Goal: Information Seeking & Learning: Learn about a topic

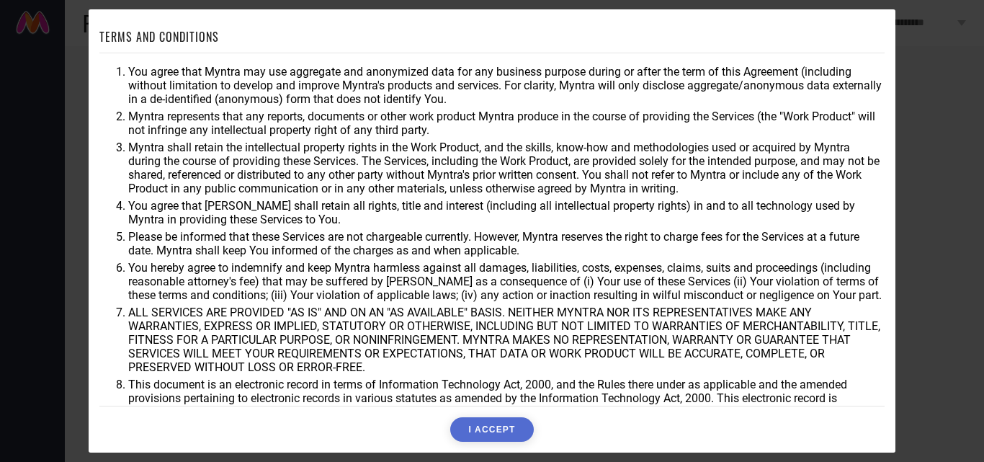
click at [477, 426] on button "I ACCEPT" at bounding box center [491, 429] width 83 height 24
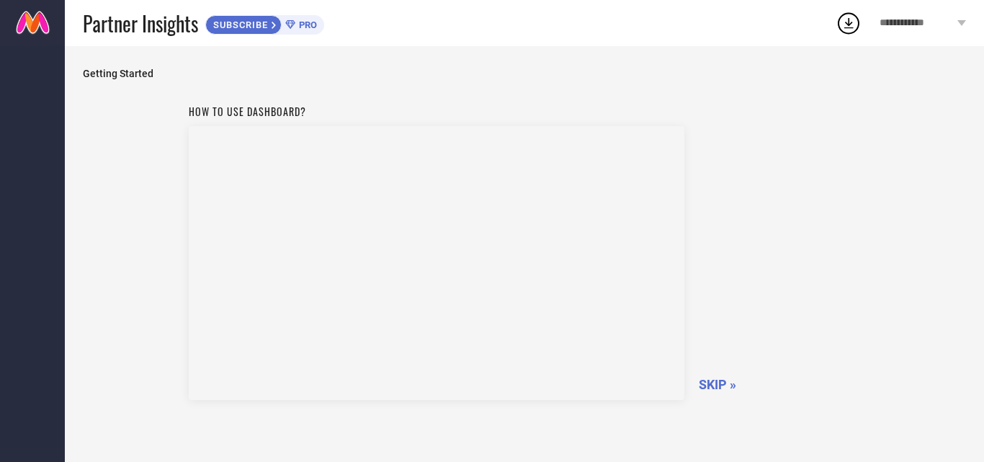
click at [709, 384] on span "SKIP »" at bounding box center [717, 384] width 37 height 15
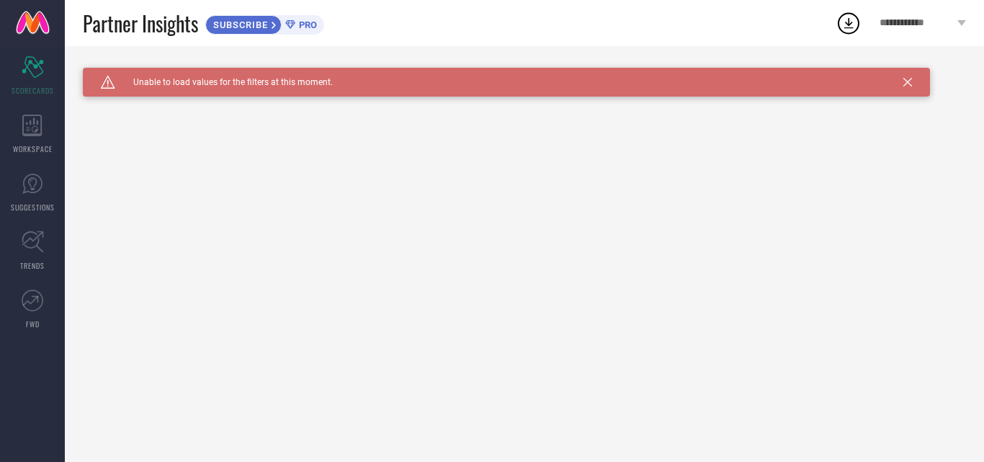
click at [907, 81] on icon at bounding box center [907, 82] width 9 height 9
click at [37, 117] on icon at bounding box center [32, 126] width 20 height 22
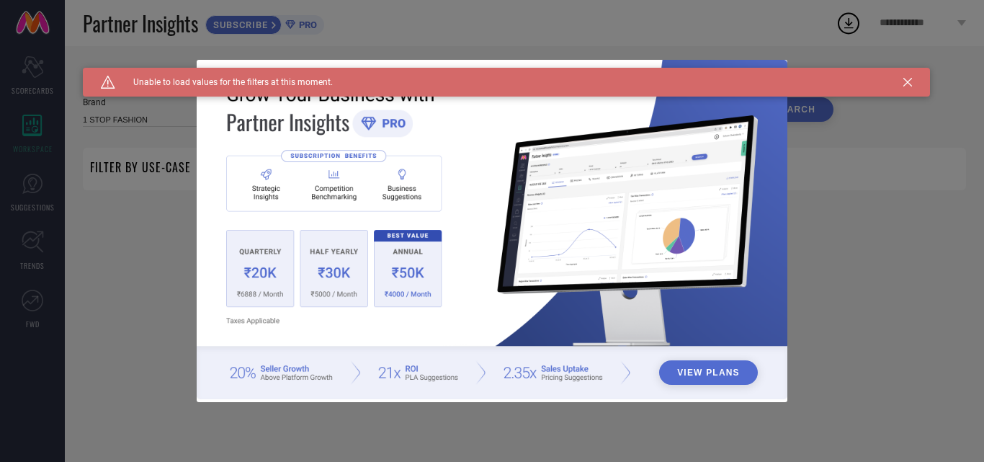
type input "1 STOP FASHION"
type input "All"
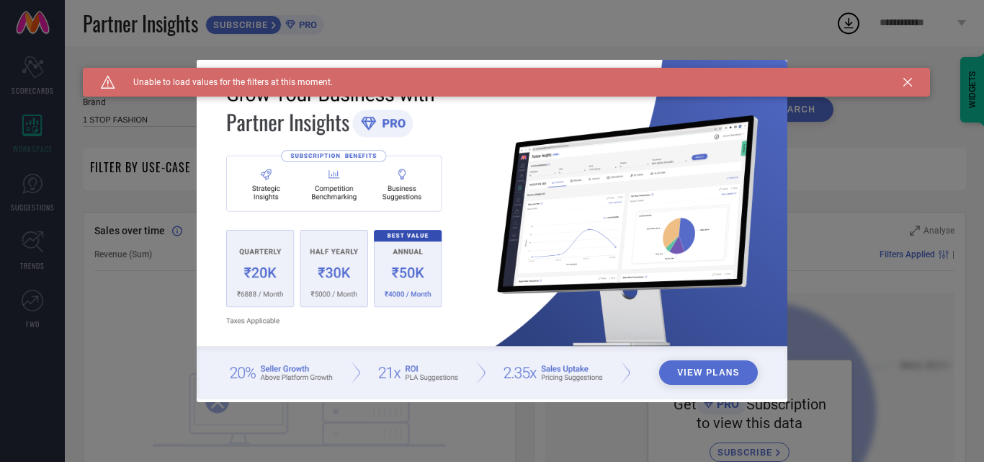
click at [904, 81] on icon at bounding box center [907, 82] width 9 height 9
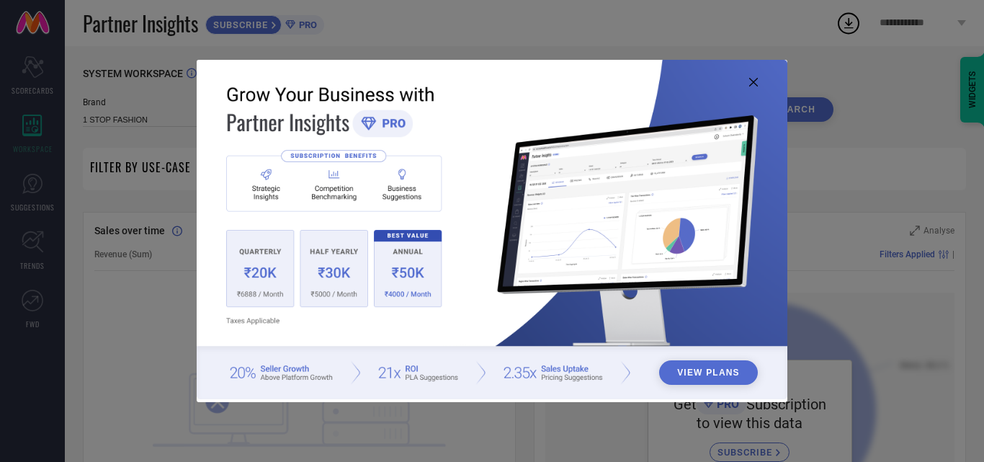
click at [755, 85] on icon at bounding box center [753, 82] width 9 height 9
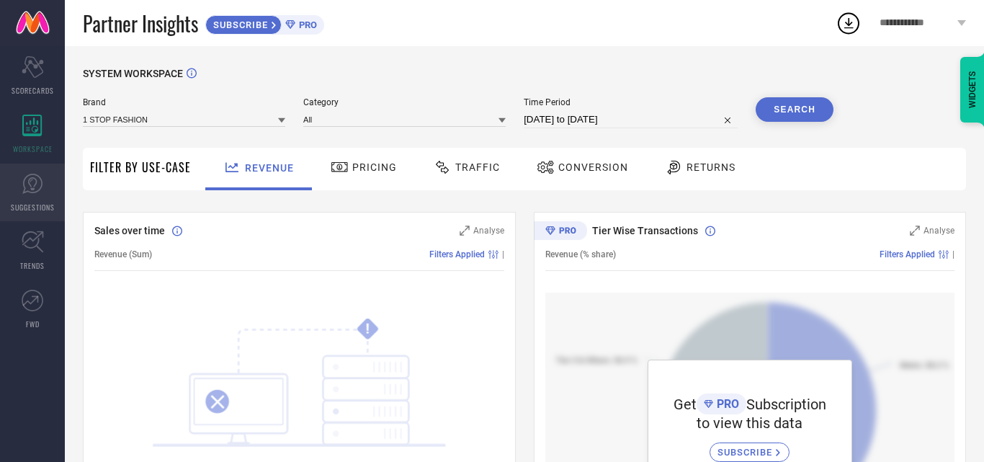
click at [19, 216] on link "SUGGESTIONS" at bounding box center [32, 193] width 65 height 58
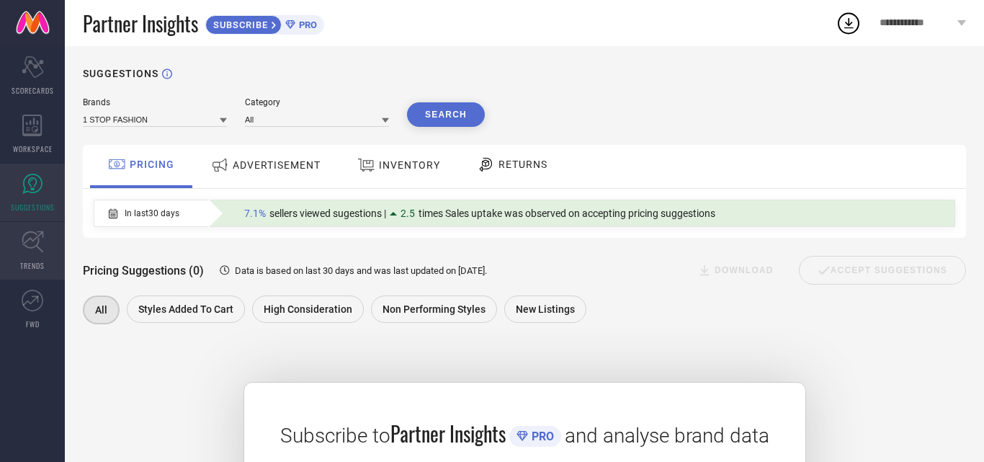
click at [35, 238] on icon at bounding box center [33, 241] width 22 height 22
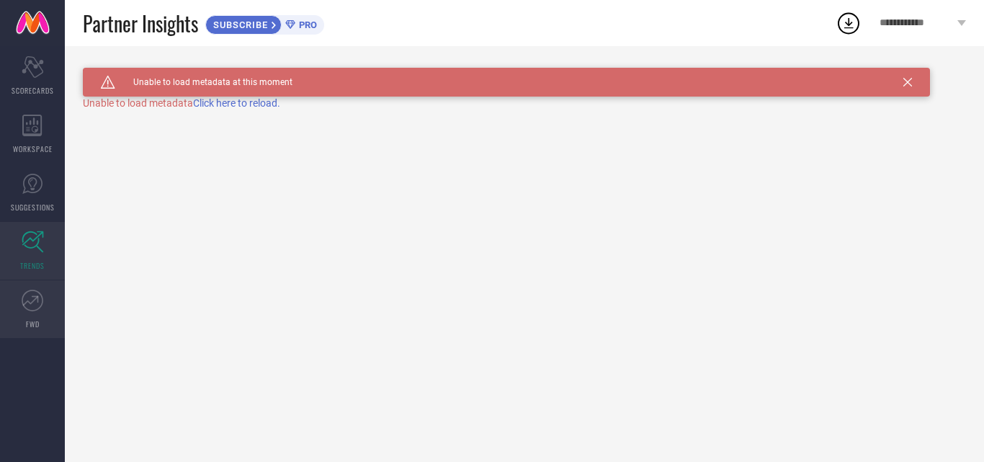
click at [20, 288] on link "FWD" at bounding box center [32, 309] width 65 height 58
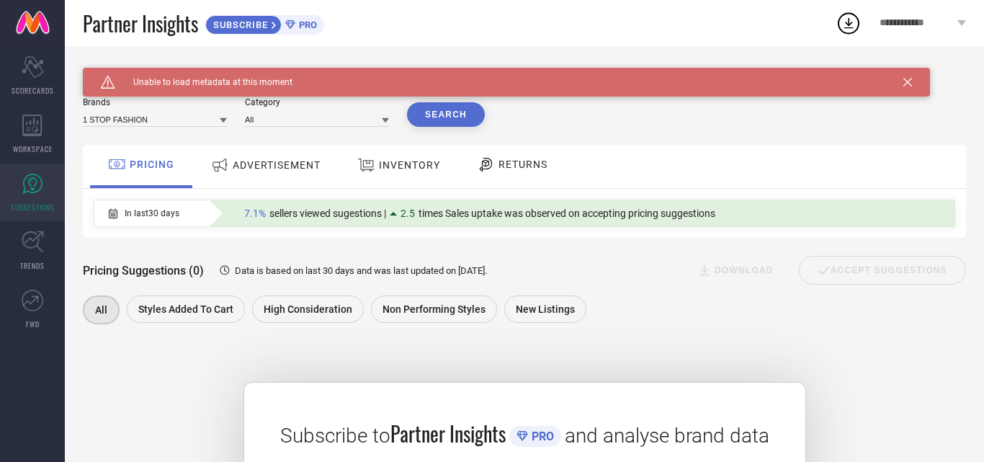
click at [401, 170] on span "INVENTORY" at bounding box center [409, 165] width 61 height 12
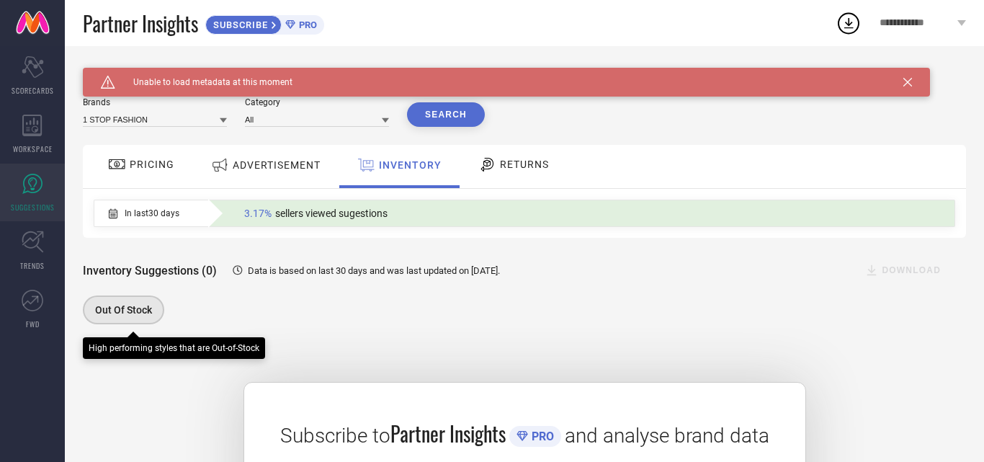
click at [141, 305] on span "Out Of Stock" at bounding box center [123, 310] width 57 height 12
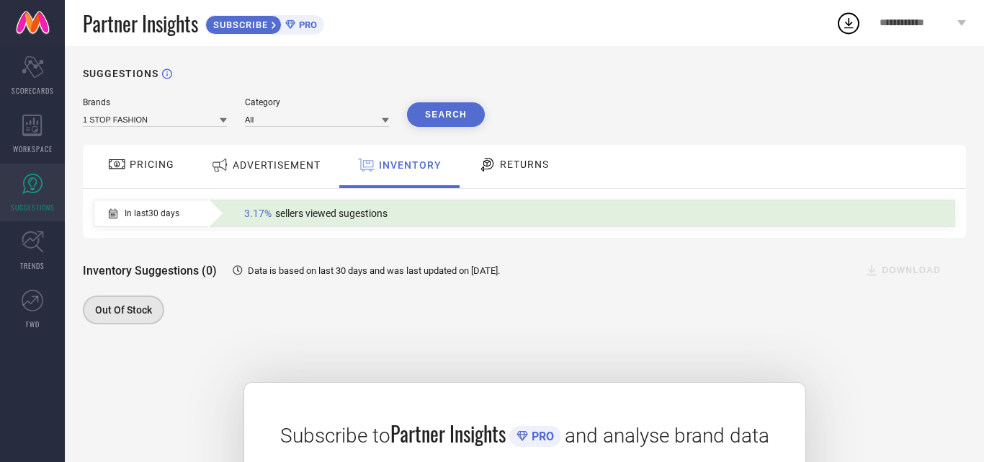
click at [268, 151] on div "ADVERTISEMENT" at bounding box center [265, 166] width 145 height 43
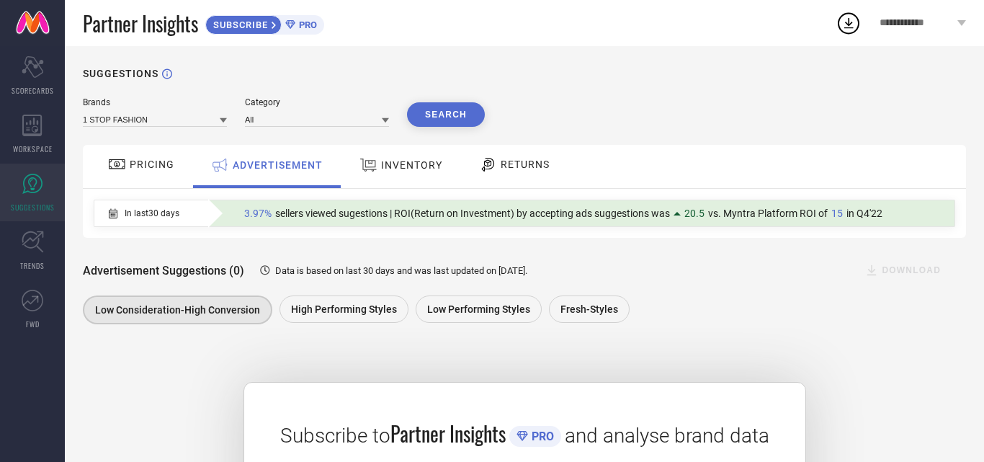
click at [519, 158] on div "RETURNS" at bounding box center [514, 164] width 78 height 24
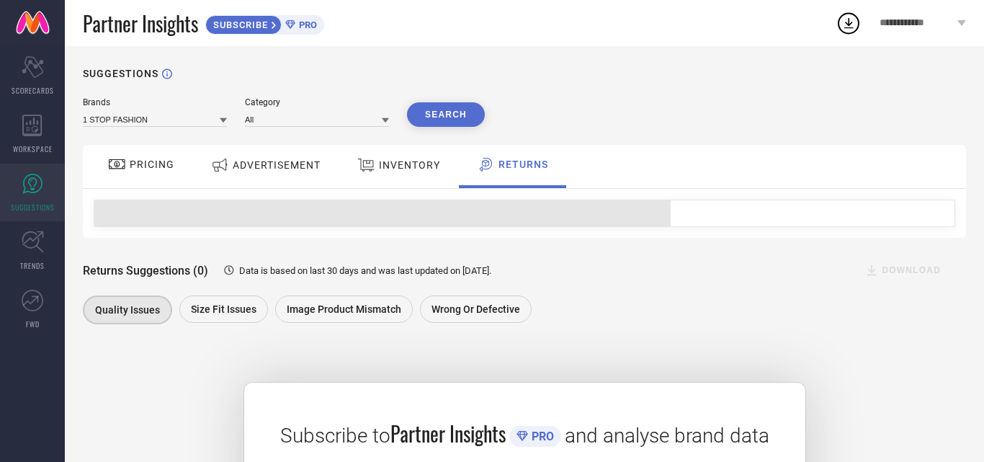
click at [145, 159] on span "PRICING" at bounding box center [152, 164] width 45 height 12
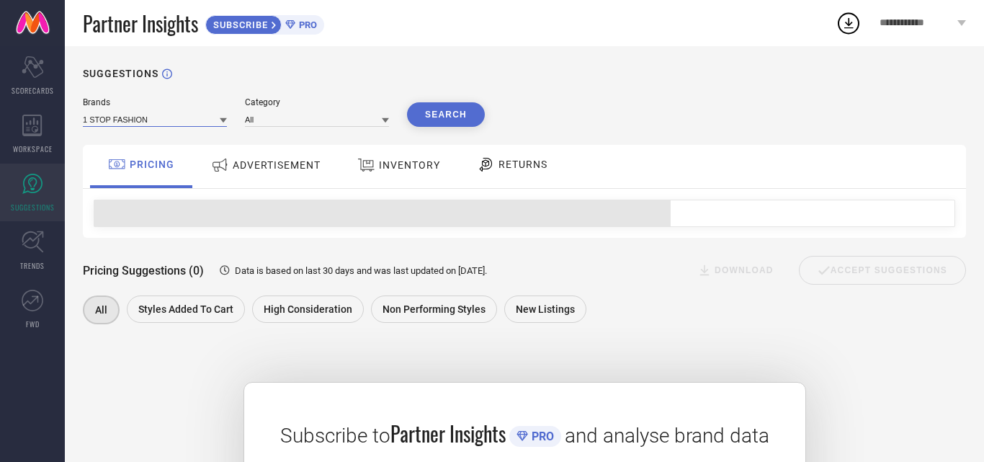
click at [215, 122] on input at bounding box center [155, 119] width 144 height 15
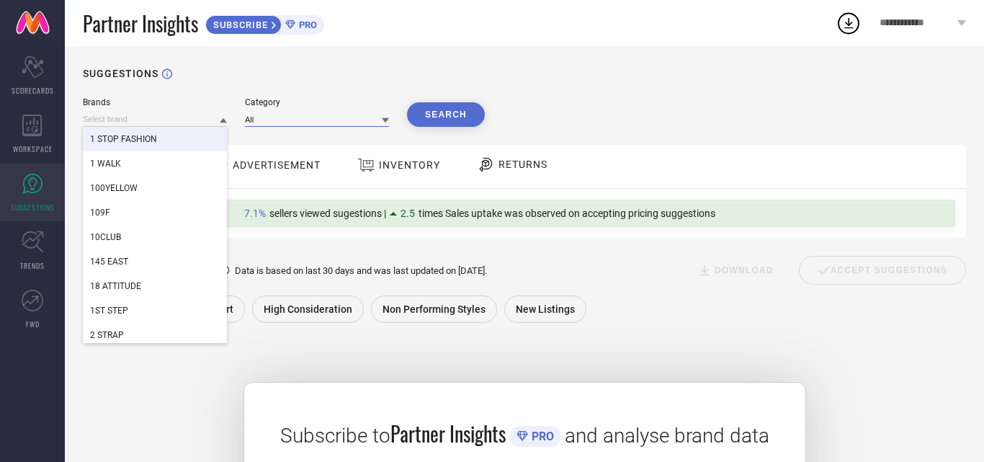
click at [296, 117] on input at bounding box center [317, 119] width 144 height 15
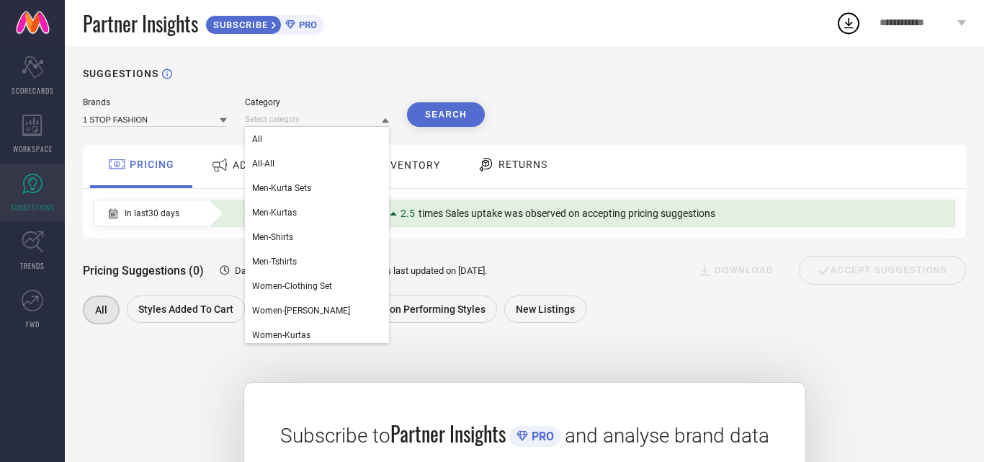
click at [202, 78] on div "SUGGESTIONS" at bounding box center [524, 74] width 883 height 12
